Goal: Transaction & Acquisition: Obtain resource

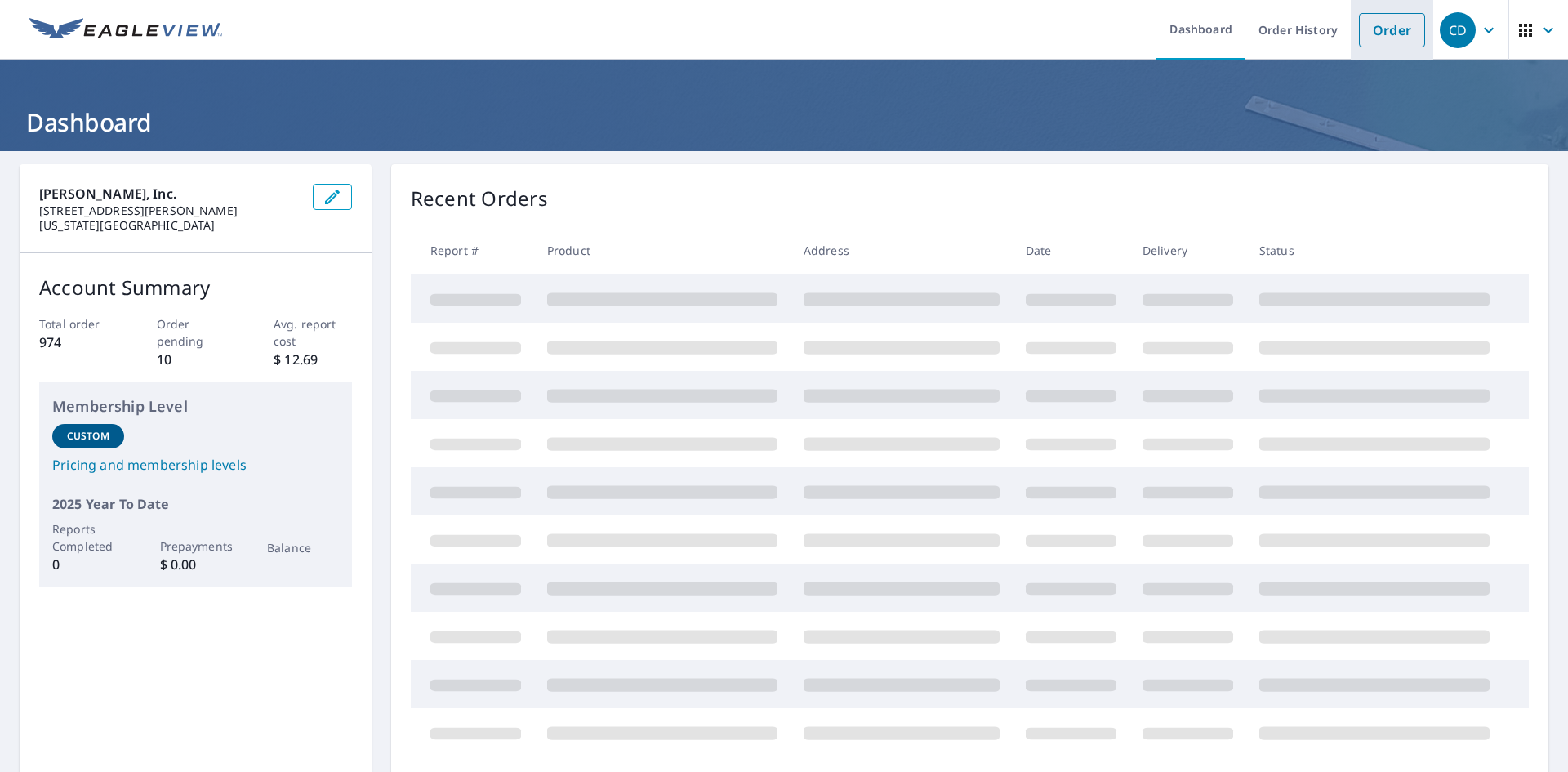
click at [1381, 28] on link "Order" at bounding box center [1393, 31] width 67 height 34
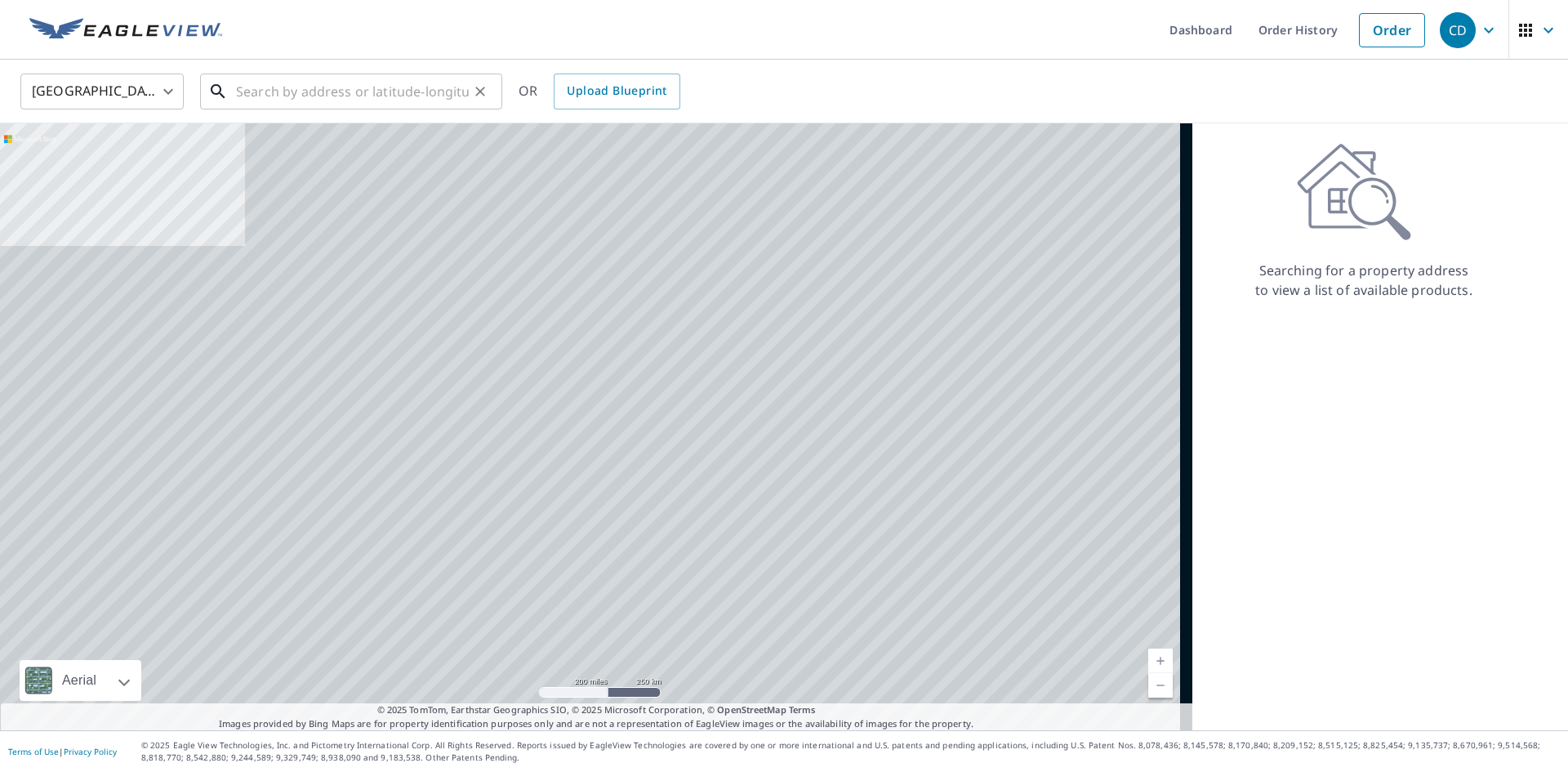
click at [400, 96] on input "text" at bounding box center [352, 91] width 233 height 46
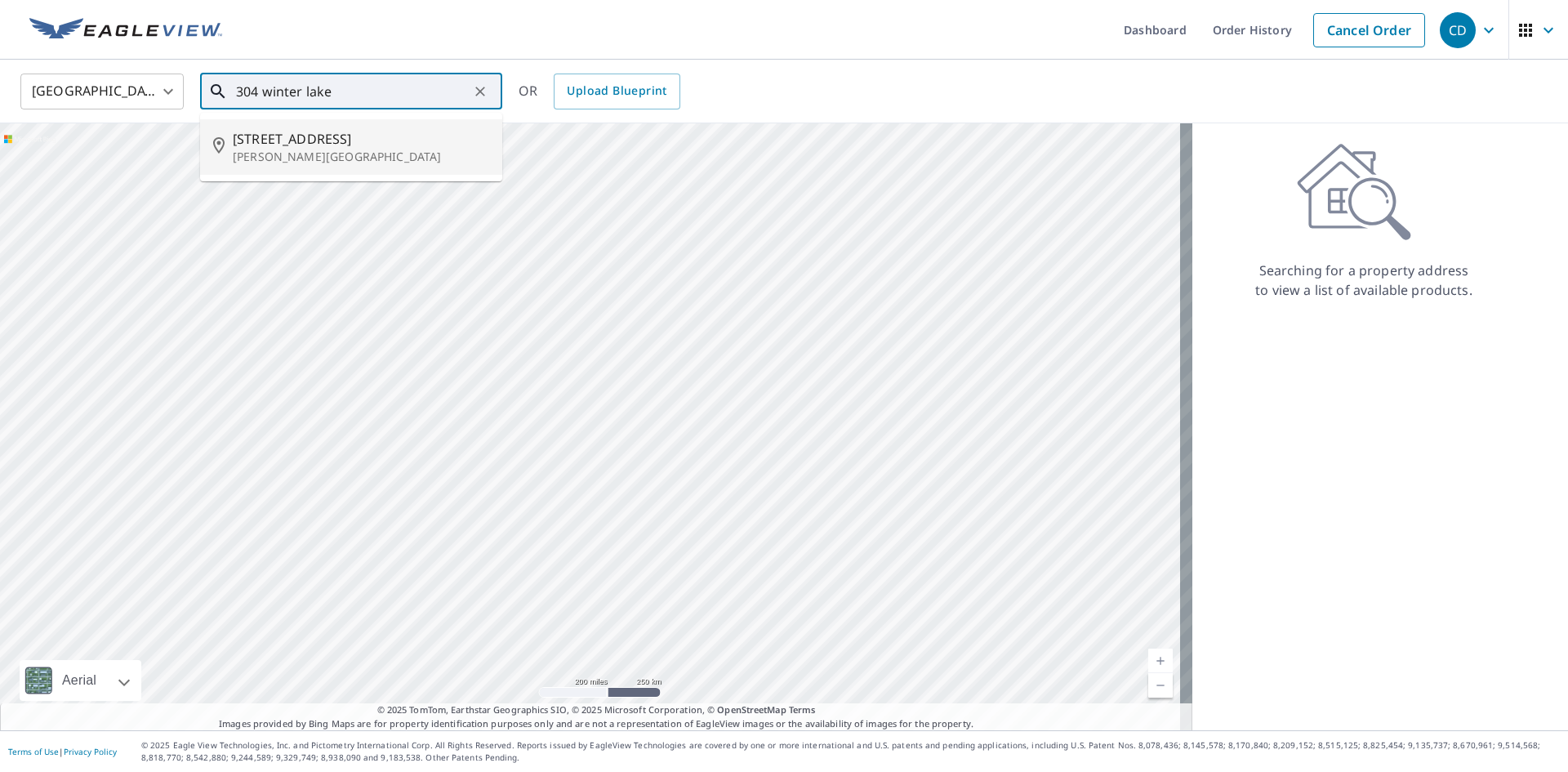
click at [352, 137] on span "[STREET_ADDRESS]" at bounding box center [361, 139] width 256 height 20
type input "[STREET_ADDRESS][PERSON_NAME]"
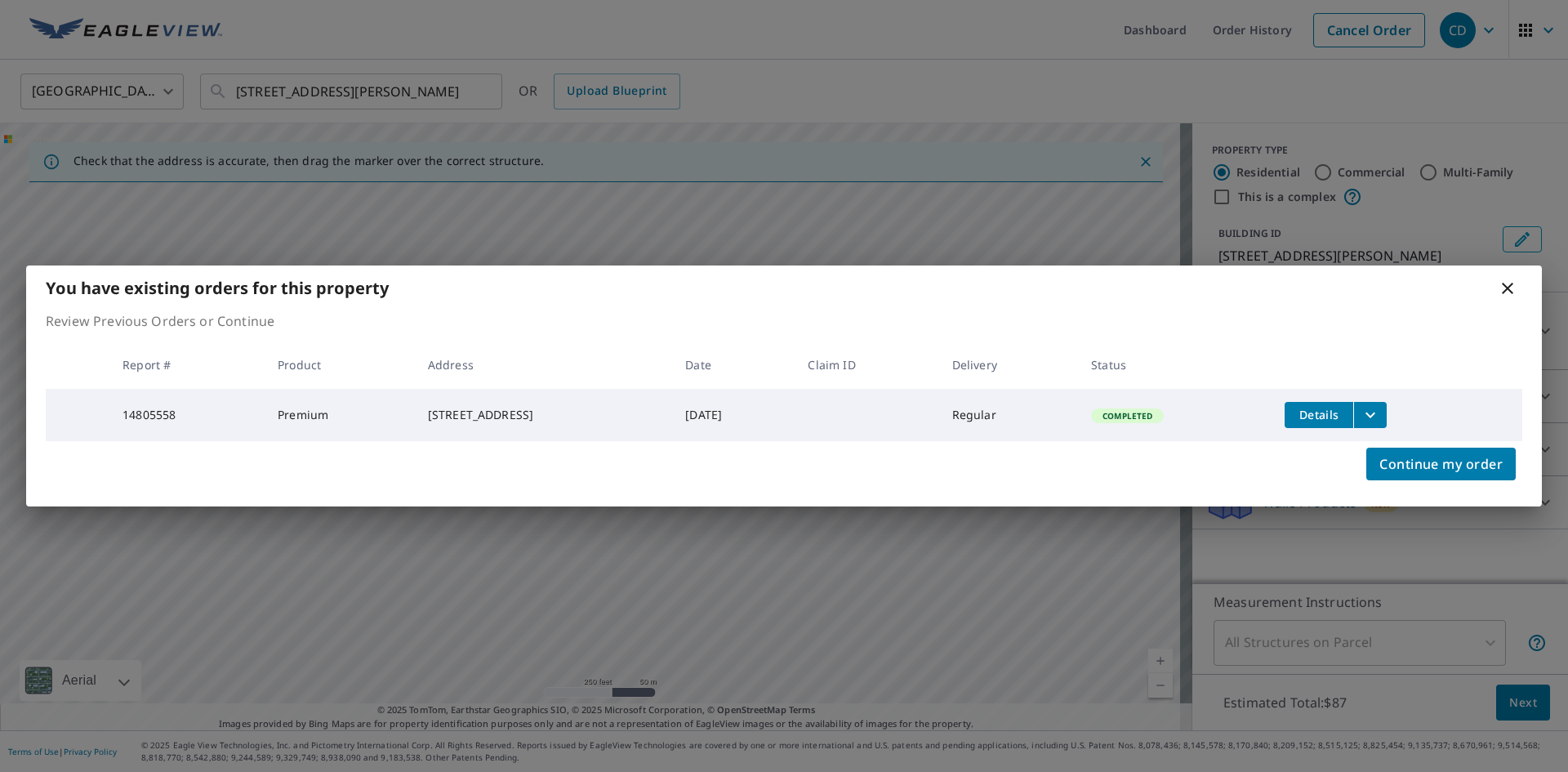
click at [1380, 412] on icon "filesDropdownBtn-14805558" at bounding box center [1371, 415] width 20 height 20
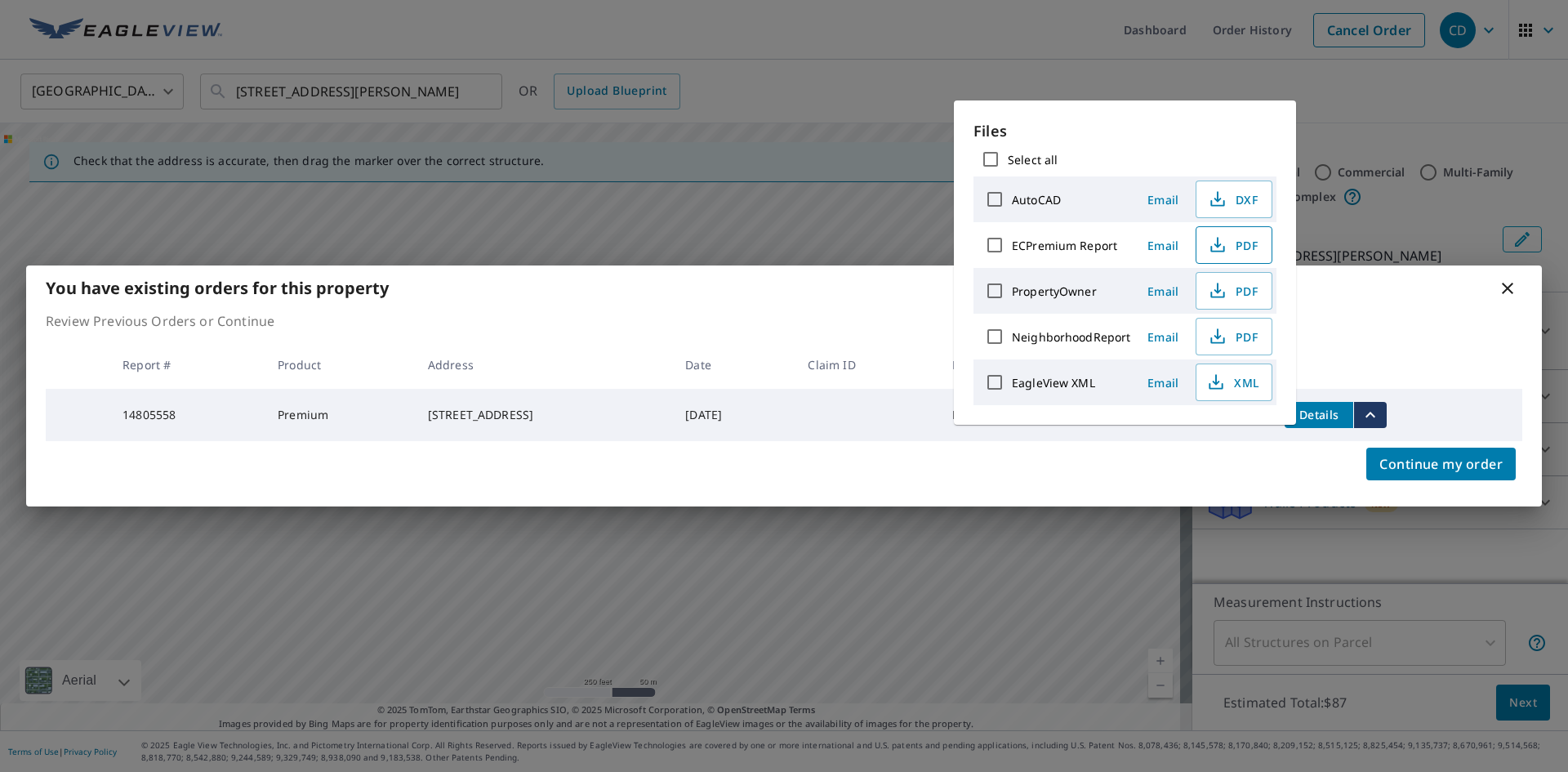
click at [1235, 244] on span "PDF" at bounding box center [1232, 245] width 52 height 20
click at [787, 15] on div "You have existing orders for this property Review Previous Orders or Continue R…" at bounding box center [784, 386] width 1568 height 772
